Goal: Transaction & Acquisition: Purchase product/service

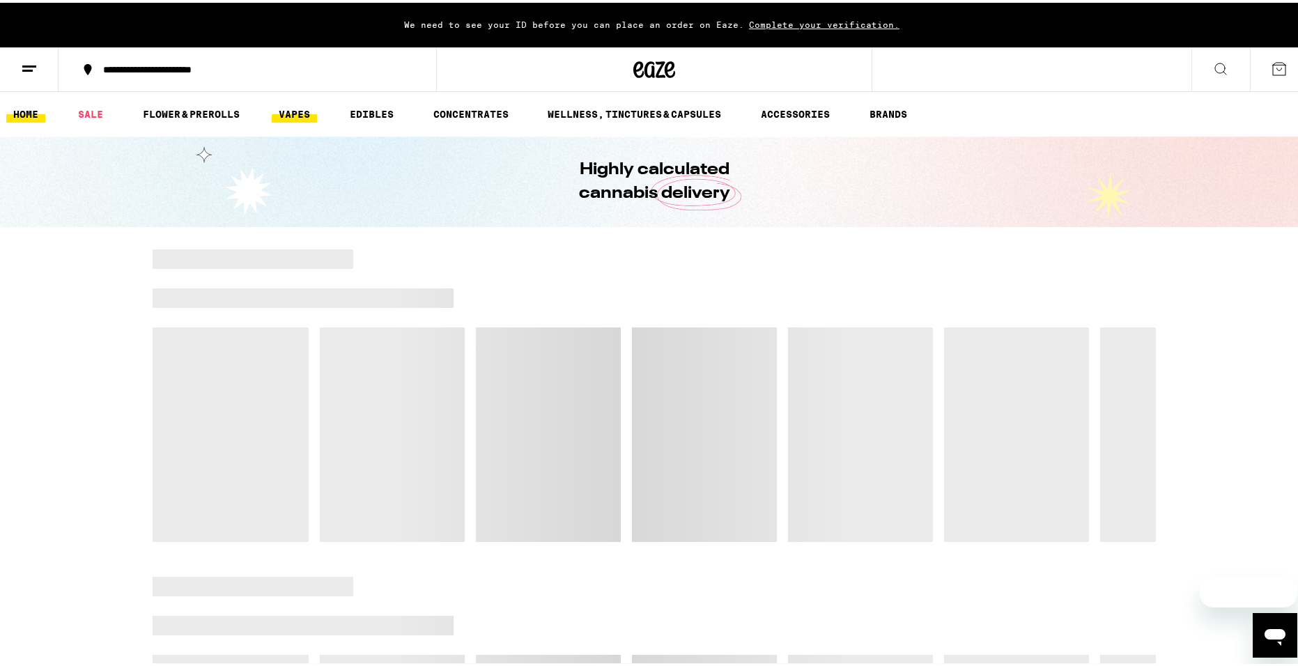
click at [298, 111] on link "VAPES" at bounding box center [294, 111] width 45 height 17
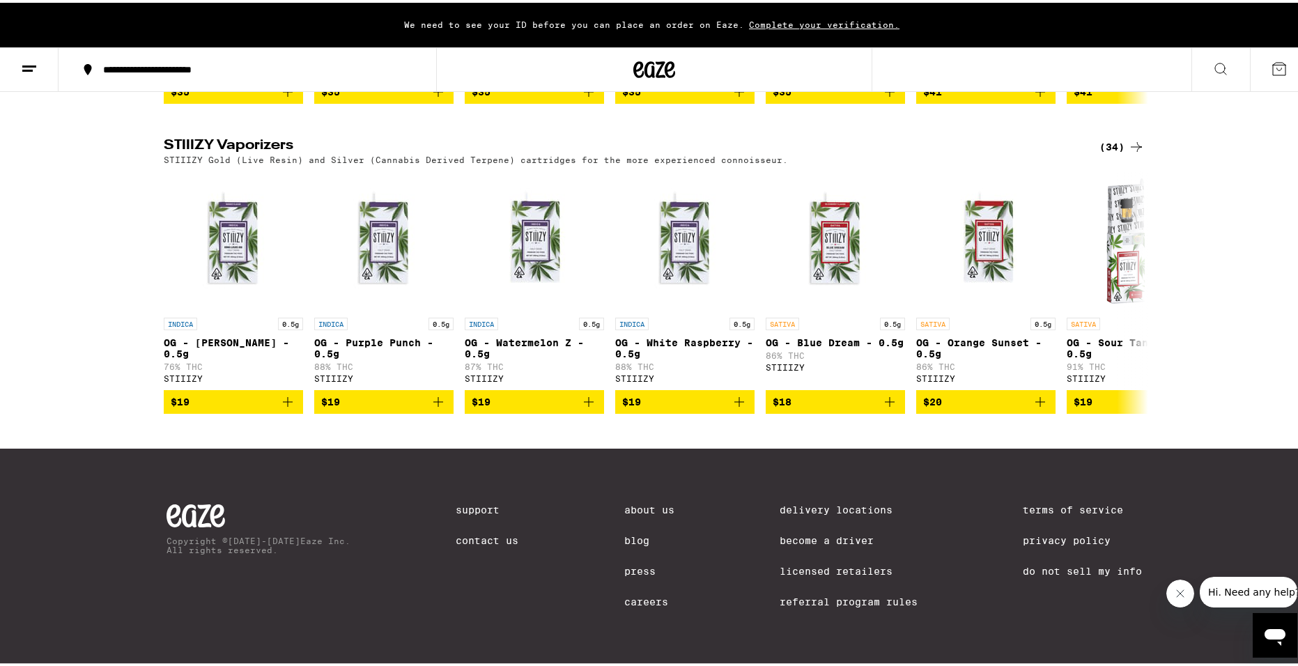
scroll to position [1399, 0]
